Goal: Find specific page/section: Find specific page/section

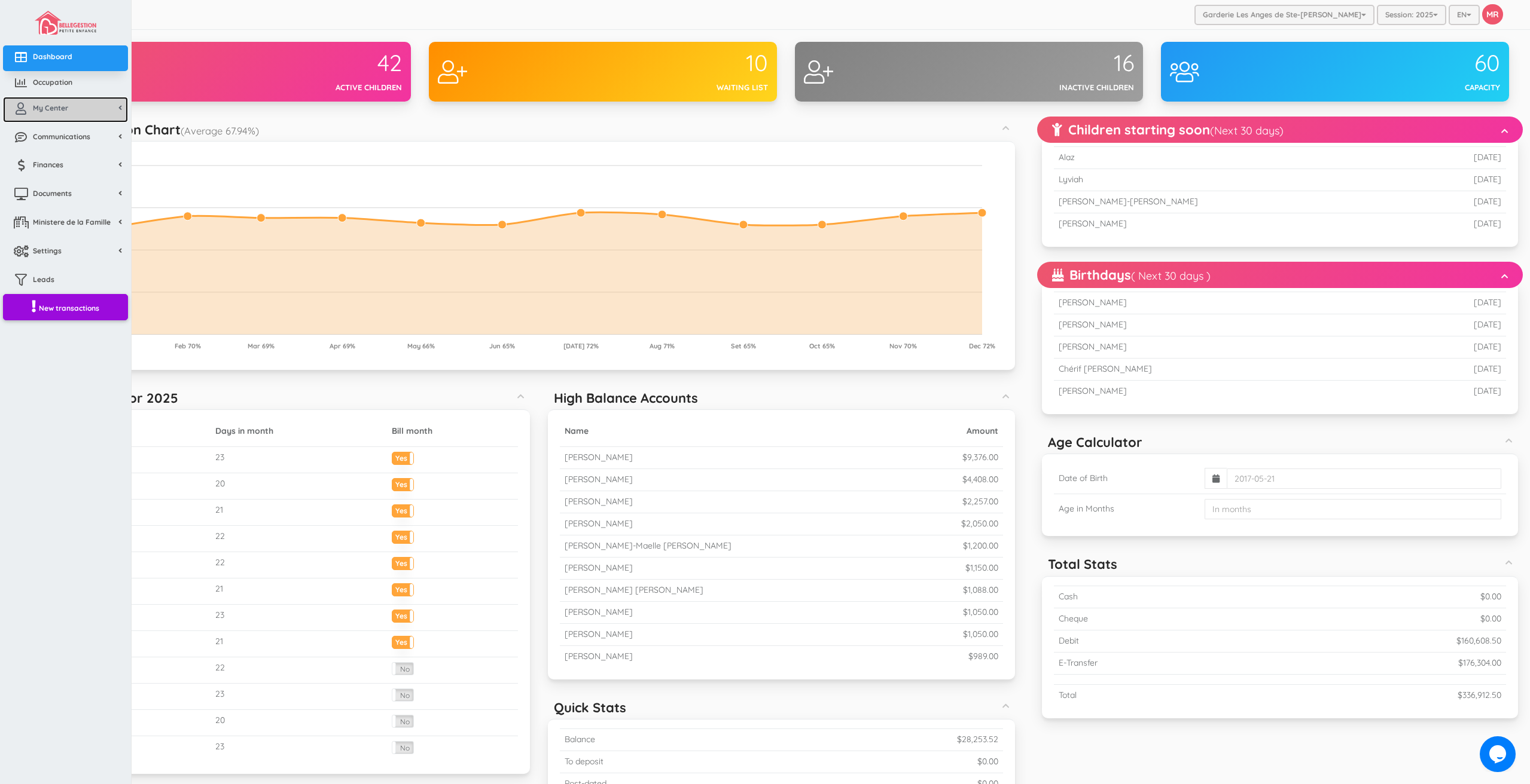
click at [33, 114] on link "My Center" at bounding box center [65, 110] width 125 height 25
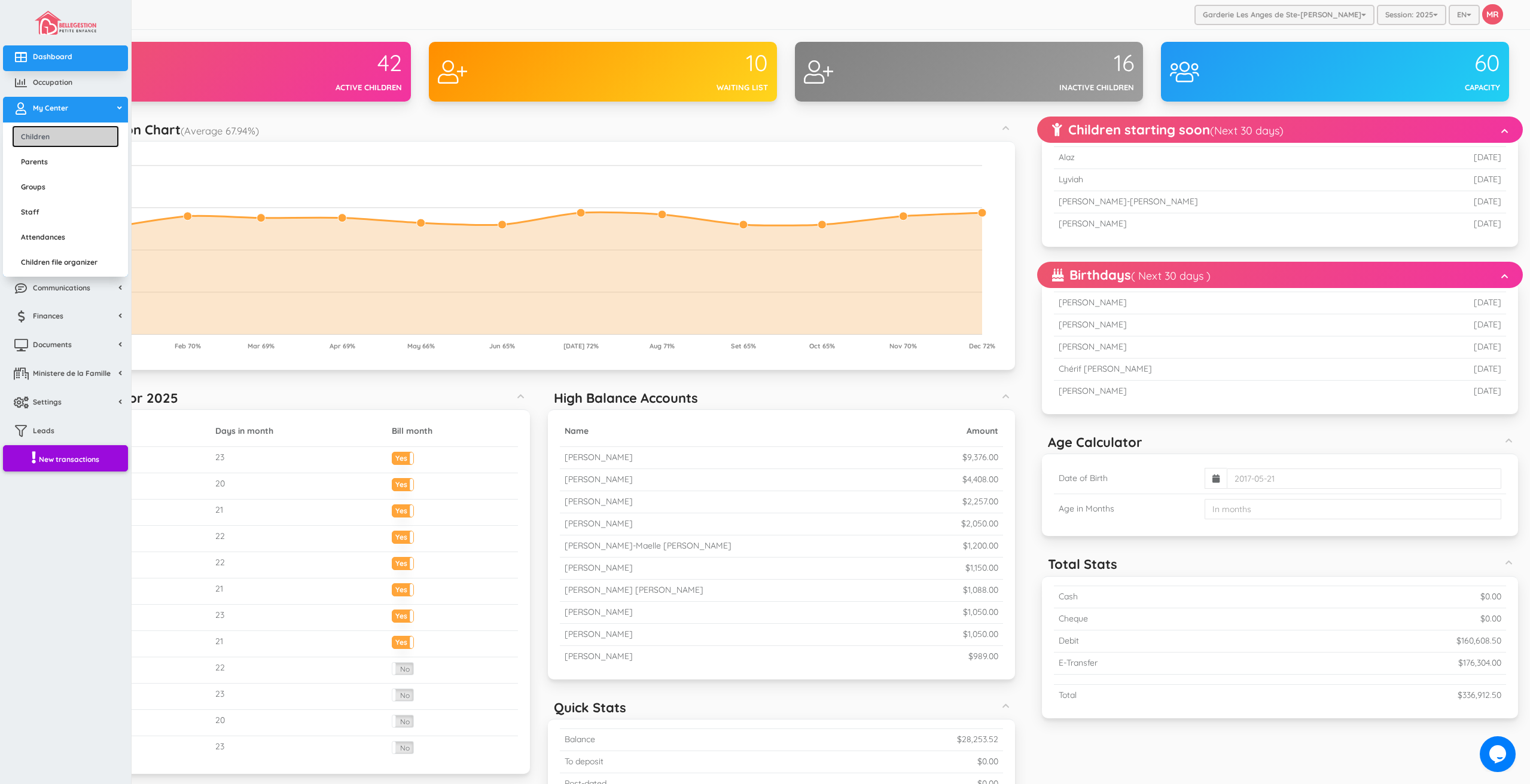
click at [42, 133] on link "Children" at bounding box center [65, 137] width 107 height 22
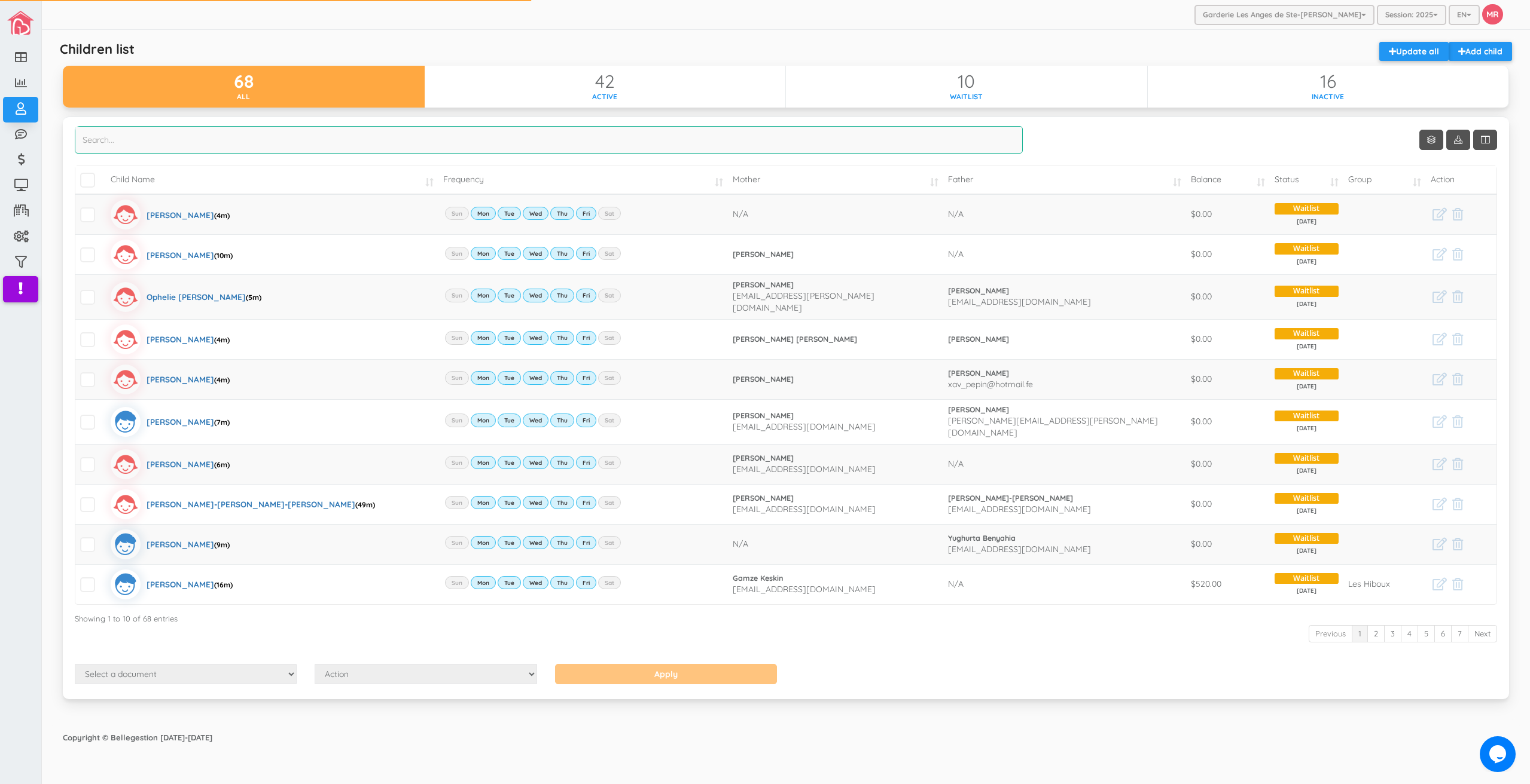
click at [426, 133] on input "search" at bounding box center [548, 140] width 947 height 28
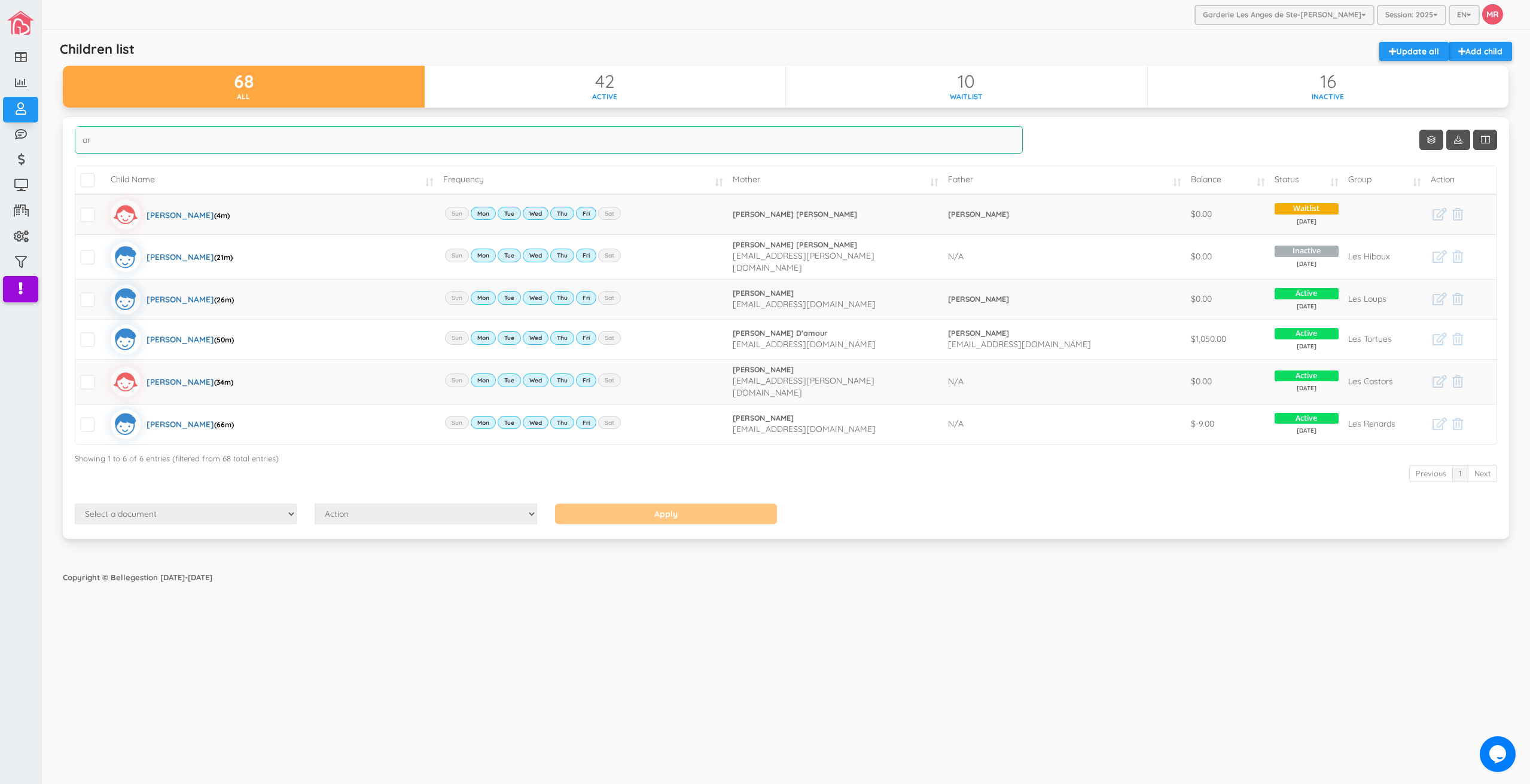
type input "a"
